Goal: Task Accomplishment & Management: Use online tool/utility

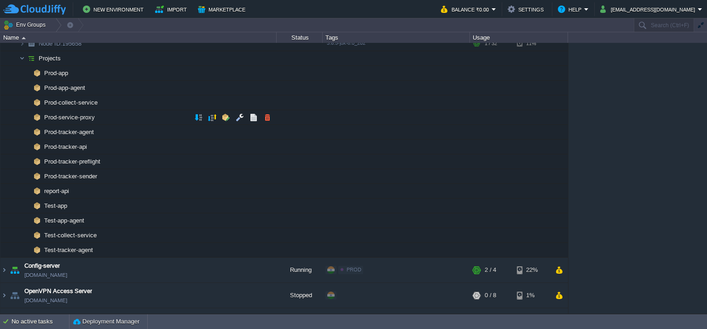
scroll to position [92, 0]
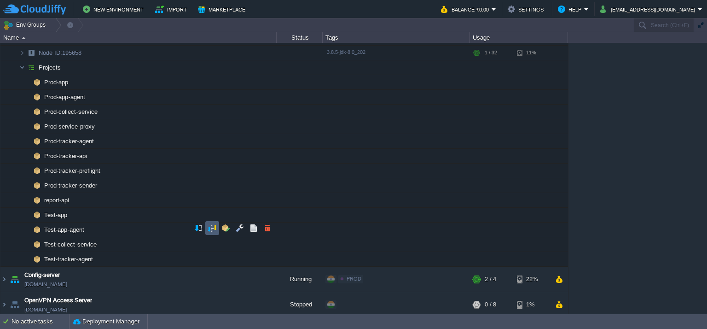
click at [209, 230] on button "button" at bounding box center [212, 228] width 8 height 8
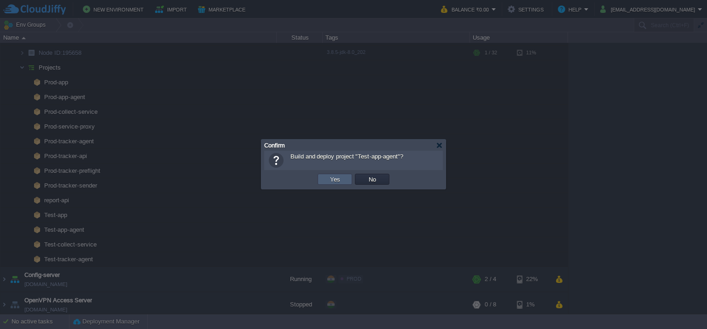
click at [323, 179] on td "Yes" at bounding box center [335, 179] width 35 height 11
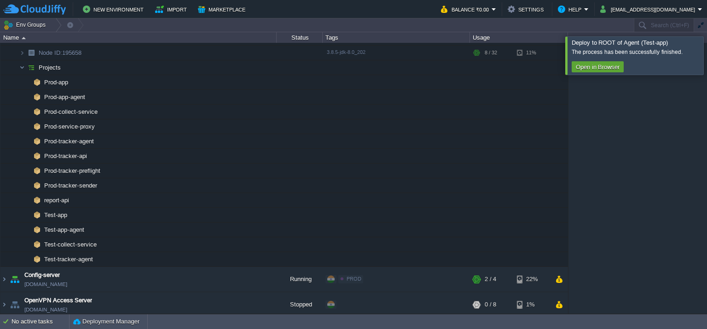
scroll to position [112, 0]
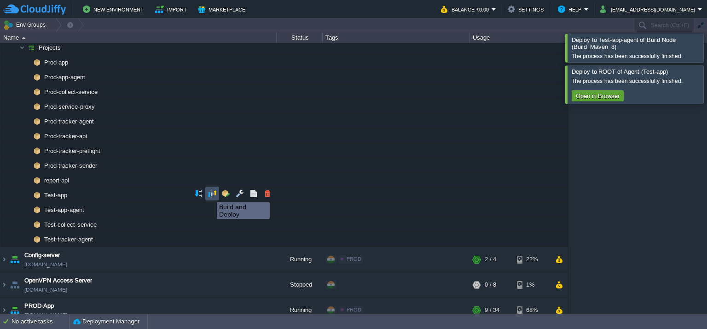
click at [210, 194] on button "button" at bounding box center [212, 193] width 8 height 8
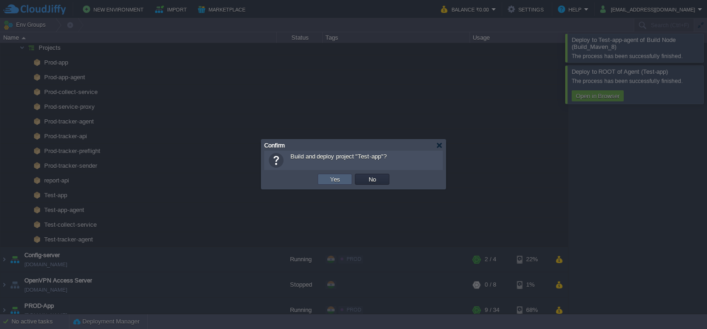
click at [326, 177] on td "Yes" at bounding box center [335, 179] width 35 height 11
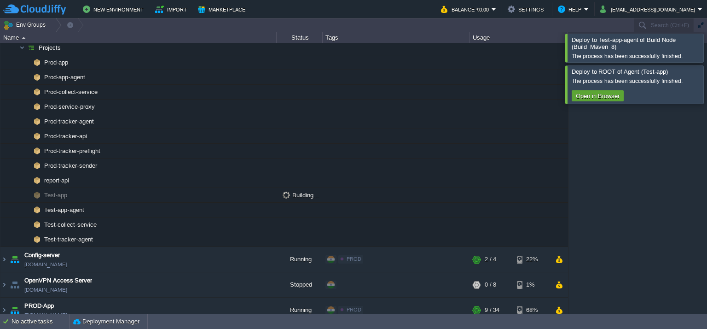
click at [707, 48] on div at bounding box center [718, 48] width 0 height 28
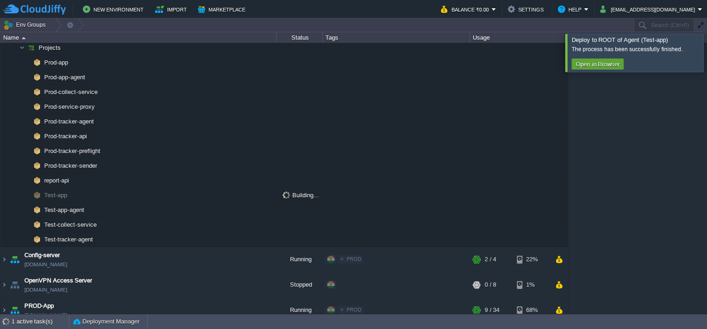
click at [707, 70] on div at bounding box center [718, 53] width 0 height 38
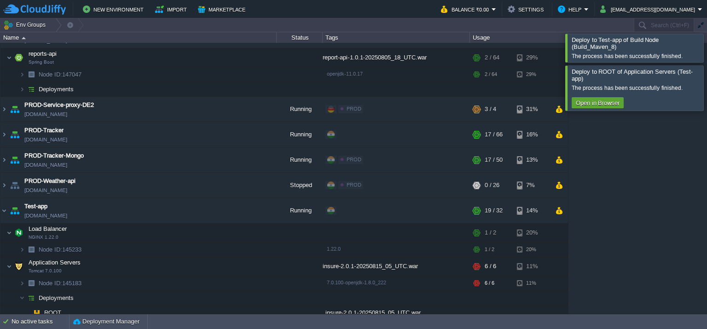
scroll to position [110, 0]
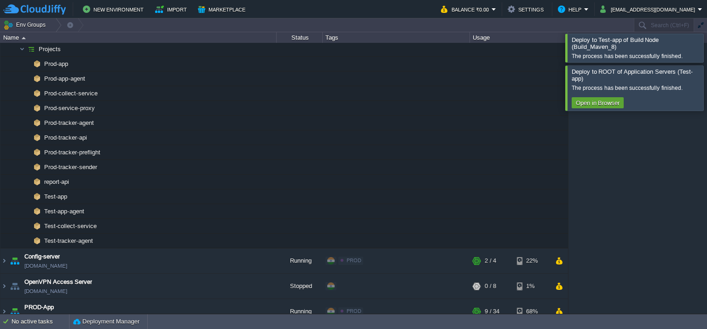
click at [707, 57] on div at bounding box center [718, 48] width 0 height 28
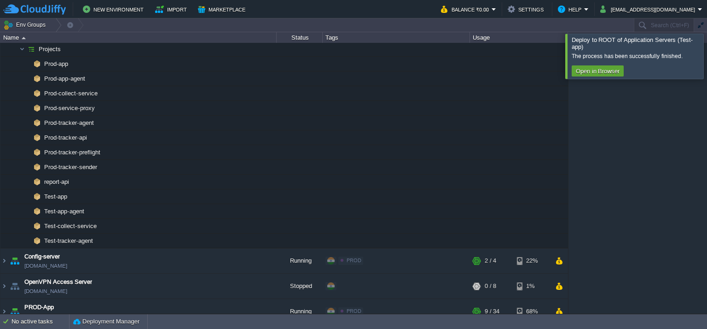
click at [707, 76] on div at bounding box center [718, 56] width 0 height 45
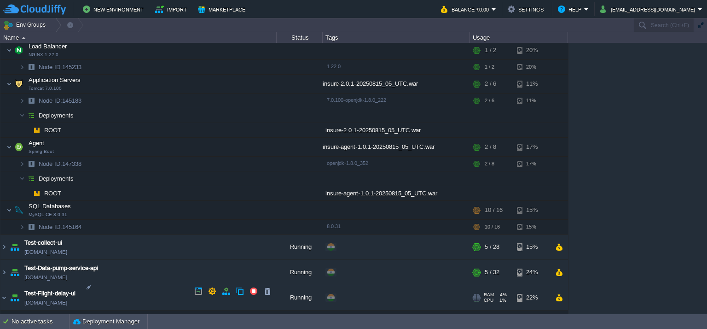
scroll to position [751, 0]
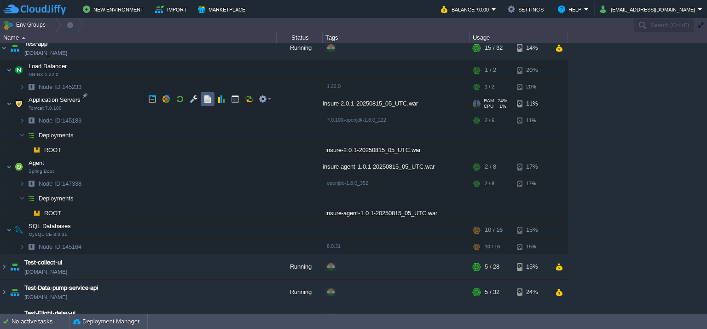
click at [212, 97] on td at bounding box center [208, 99] width 14 height 14
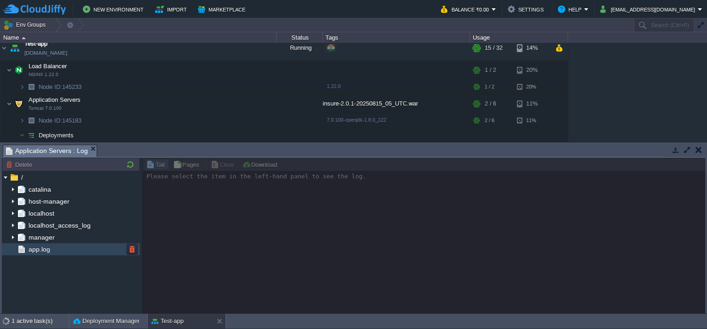
click at [63, 246] on div "app.log" at bounding box center [71, 249] width 138 height 12
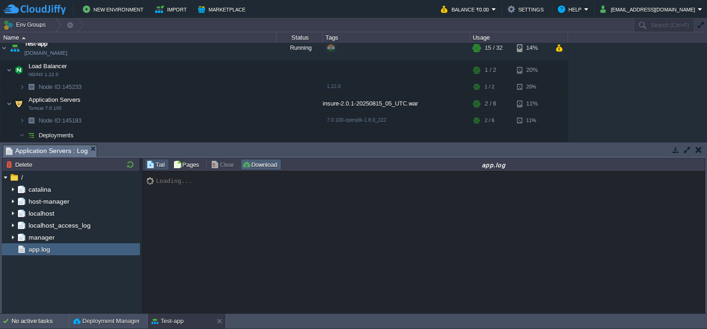
click at [272, 163] on button "Download" at bounding box center [261, 164] width 38 height 8
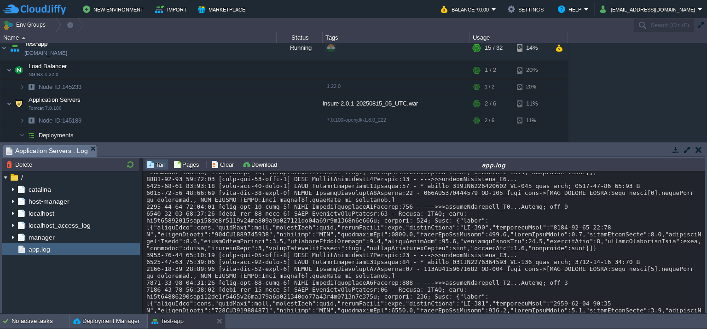
scroll to position [0, 0]
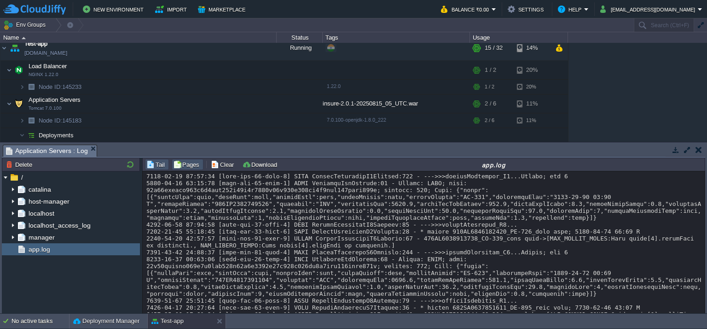
click at [192, 164] on button "Pages" at bounding box center [187, 164] width 29 height 8
type input "494"
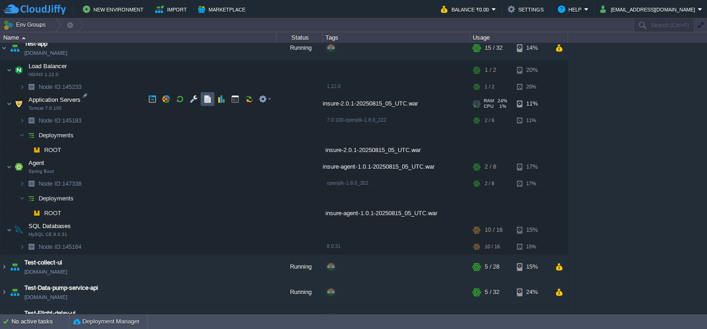
click at [207, 96] on button "button" at bounding box center [207, 99] width 8 height 8
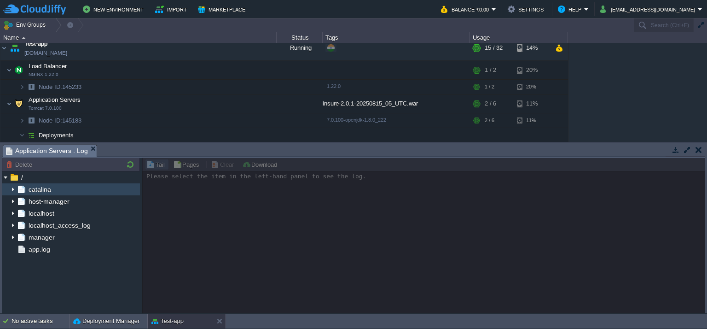
click at [11, 191] on img at bounding box center [12, 189] width 7 height 12
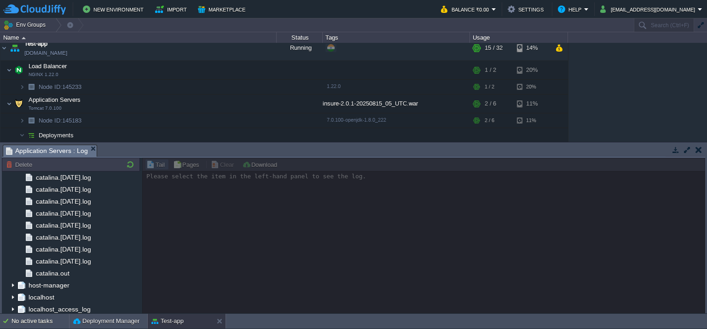
scroll to position [98, 0]
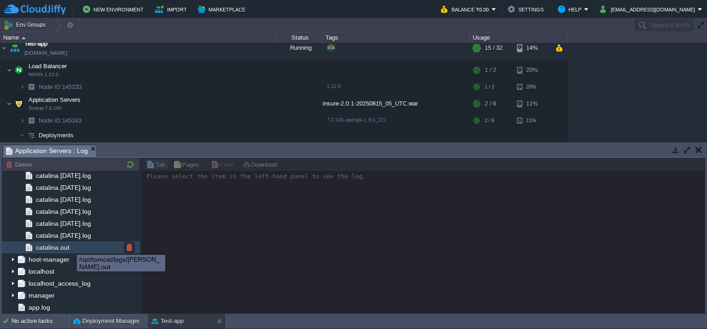
click at [64, 249] on span "catalina.out" at bounding box center [52, 247] width 37 height 8
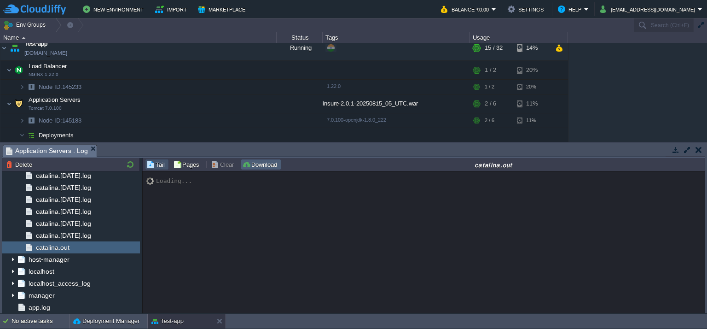
click at [262, 165] on button "Download" at bounding box center [261, 164] width 38 height 8
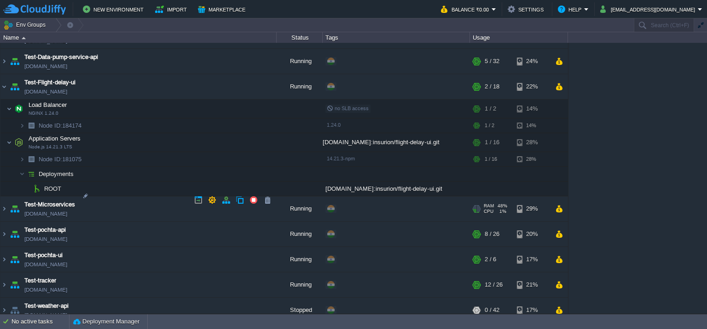
scroll to position [982, 0]
click at [209, 131] on button "button" at bounding box center [207, 134] width 8 height 8
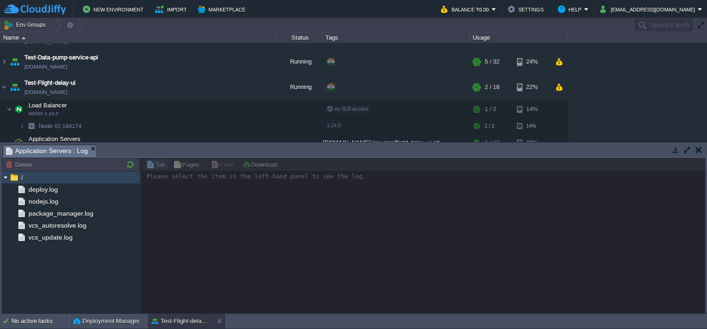
click at [110, 180] on div "/" at bounding box center [71, 177] width 138 height 12
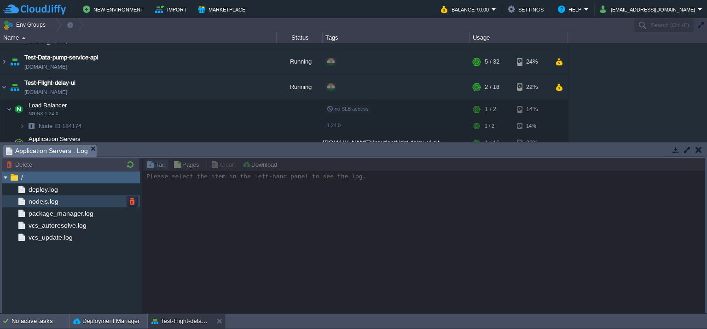
click at [104, 199] on div "nodejs.log" at bounding box center [71, 201] width 138 height 12
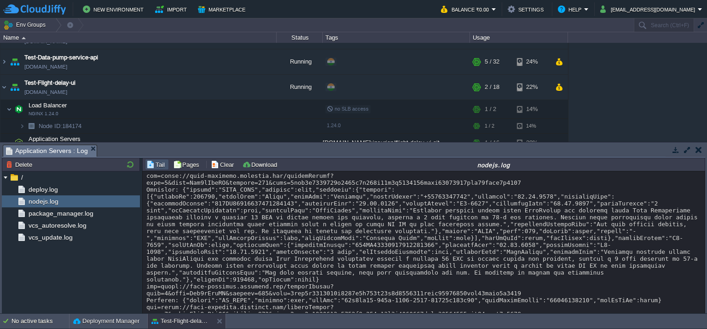
scroll to position [2566, 0]
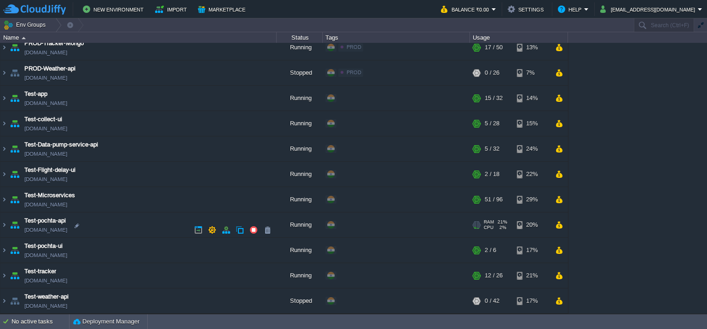
scroll to position [411, 0]
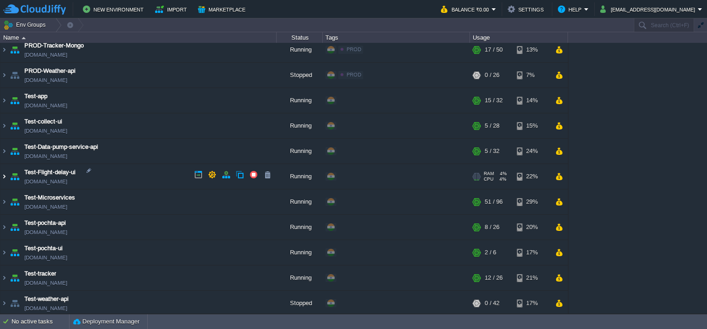
click at [4, 174] on img at bounding box center [3, 176] width 7 height 25
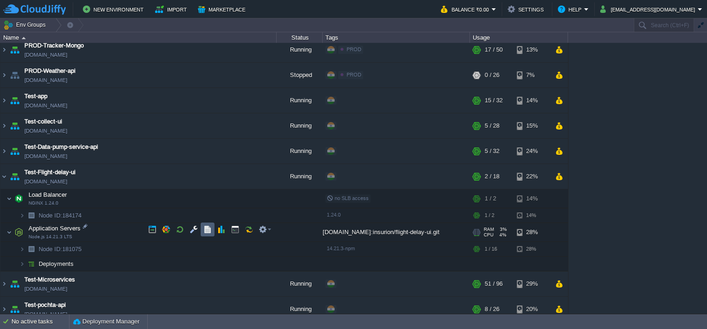
click at [210, 230] on button "button" at bounding box center [207, 229] width 8 height 8
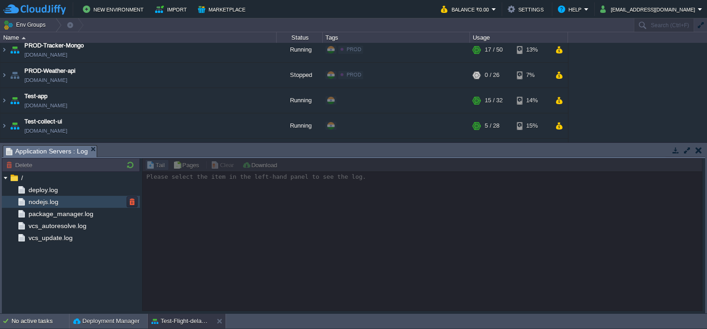
click at [76, 203] on div "nodejs.log" at bounding box center [71, 202] width 138 height 12
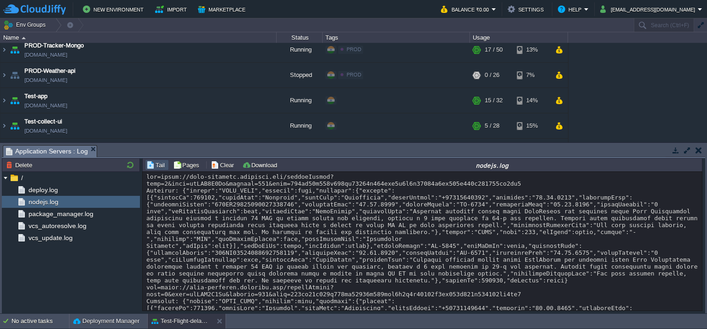
scroll to position [2667, 0]
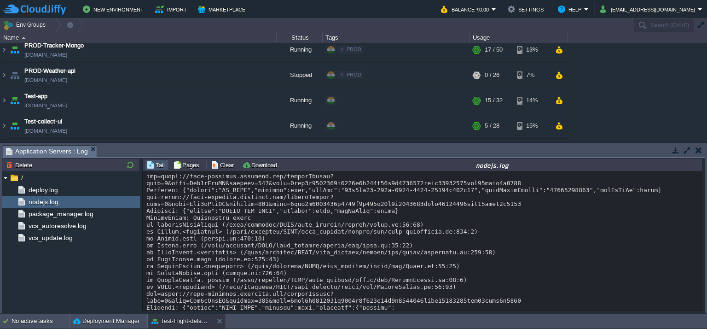
scroll to position [2667, 0]
